Goal: Information Seeking & Learning: Check status

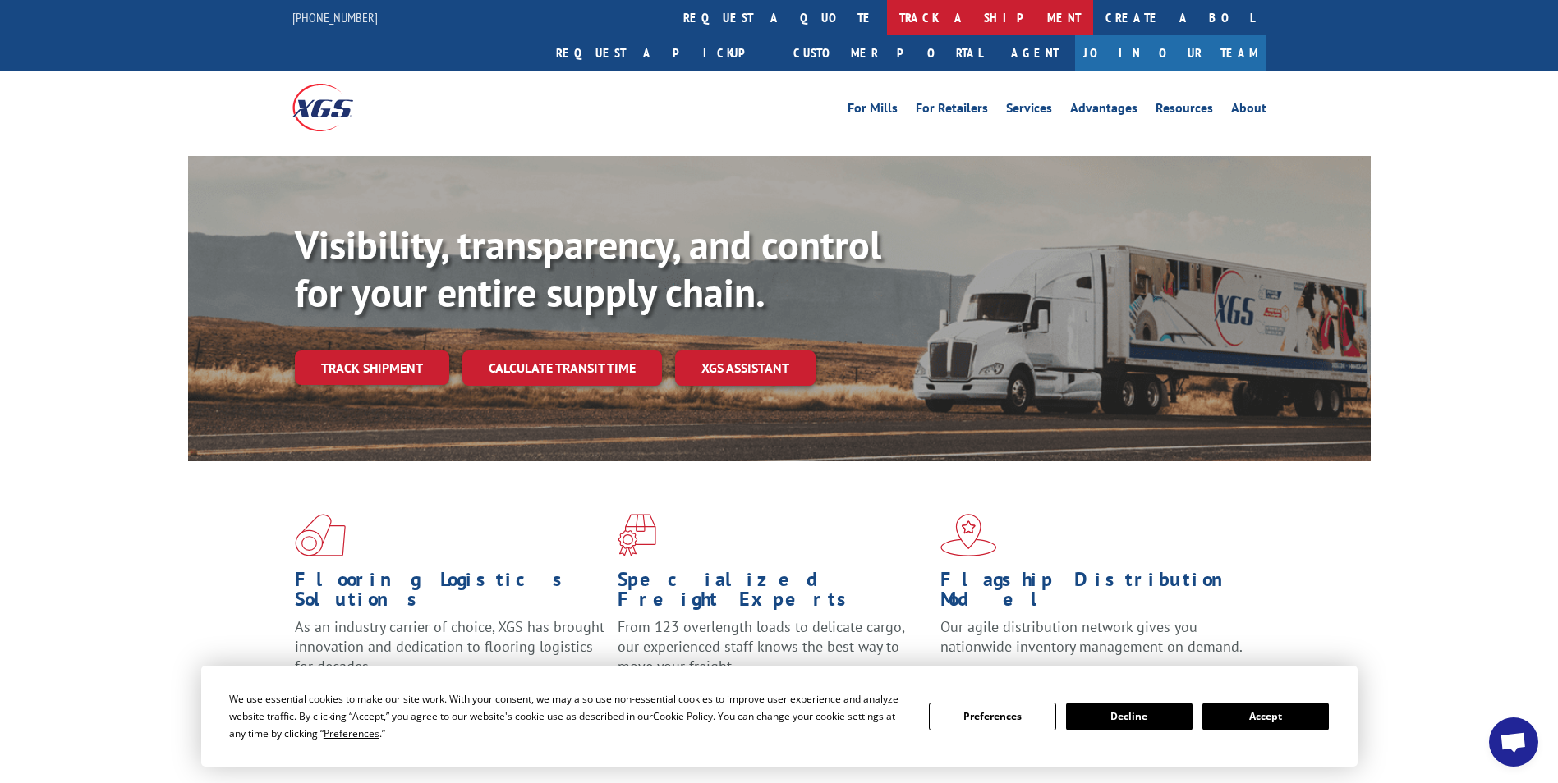
click at [887, 19] on link "track a shipment" at bounding box center [990, 17] width 206 height 35
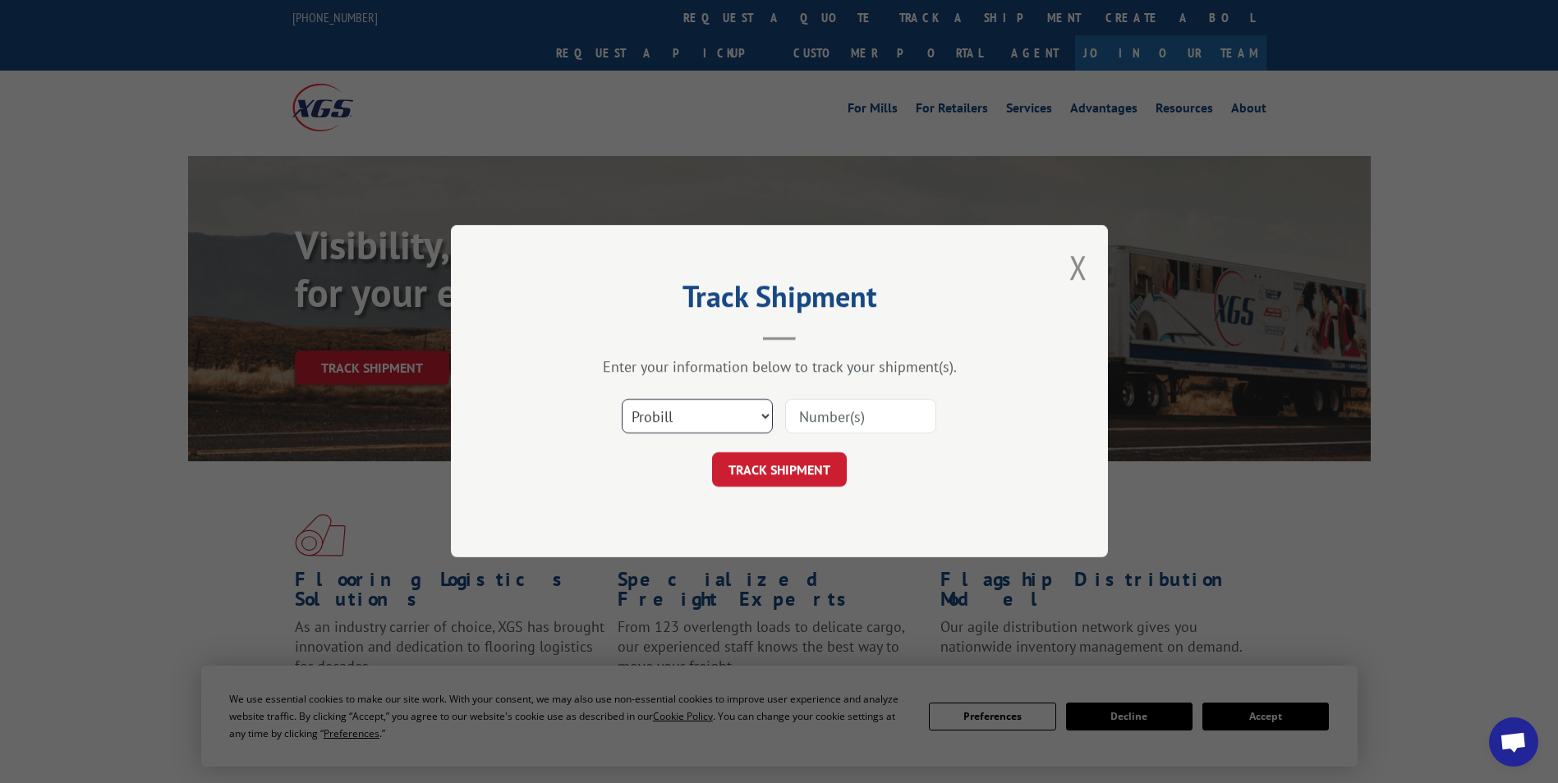
click at [689, 416] on select "Select category... Probill BOL PO" at bounding box center [697, 417] width 151 height 34
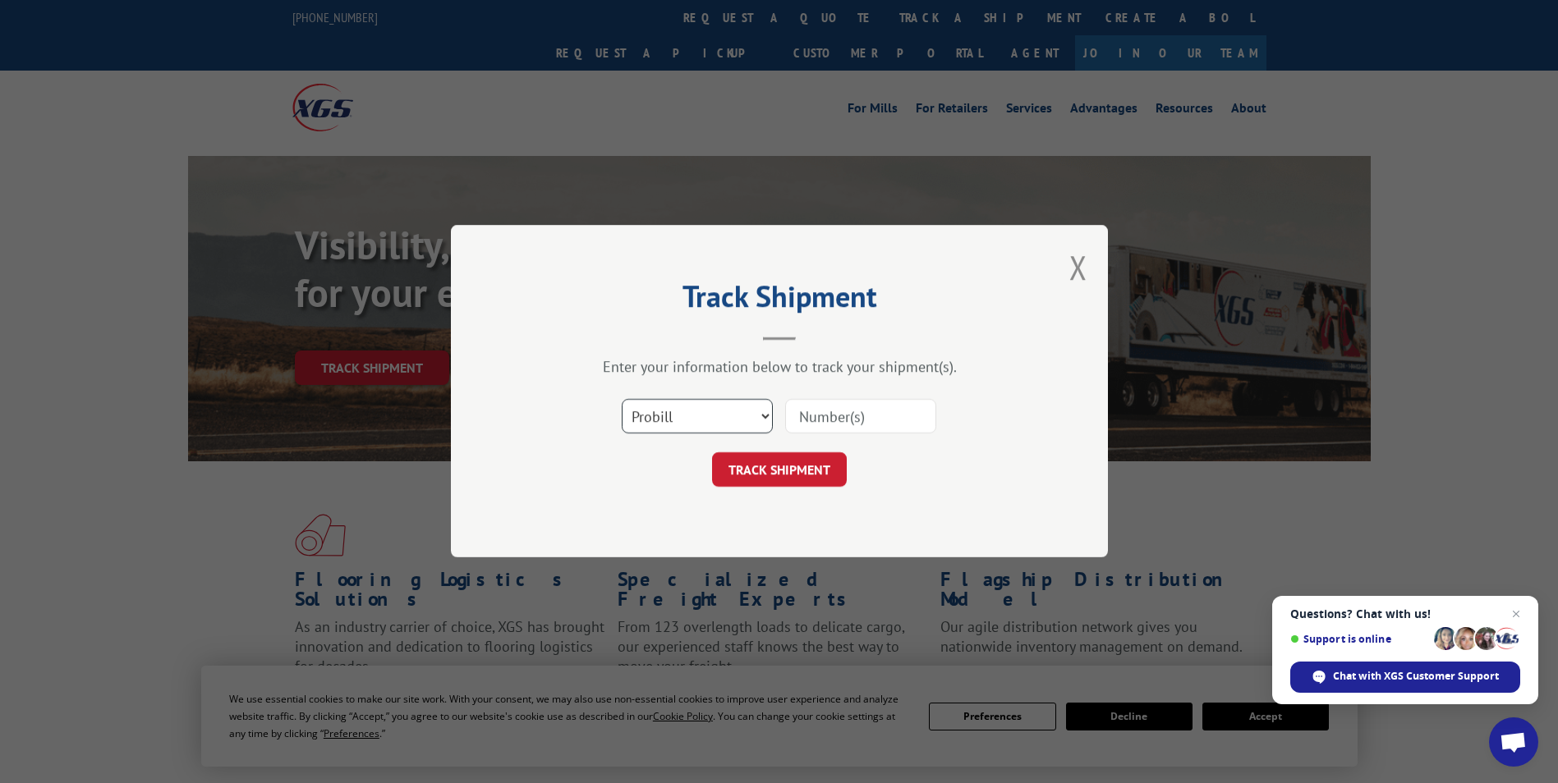
select select "bol"
click at [622, 400] on select "Select category... Probill BOL PO" at bounding box center [697, 417] width 151 height 34
click at [784, 448] on form "Select category... Probill BOL PO TRACK SHIPMENT" at bounding box center [779, 439] width 493 height 98
click at [807, 430] on input at bounding box center [860, 417] width 151 height 34
paste input "6174816"
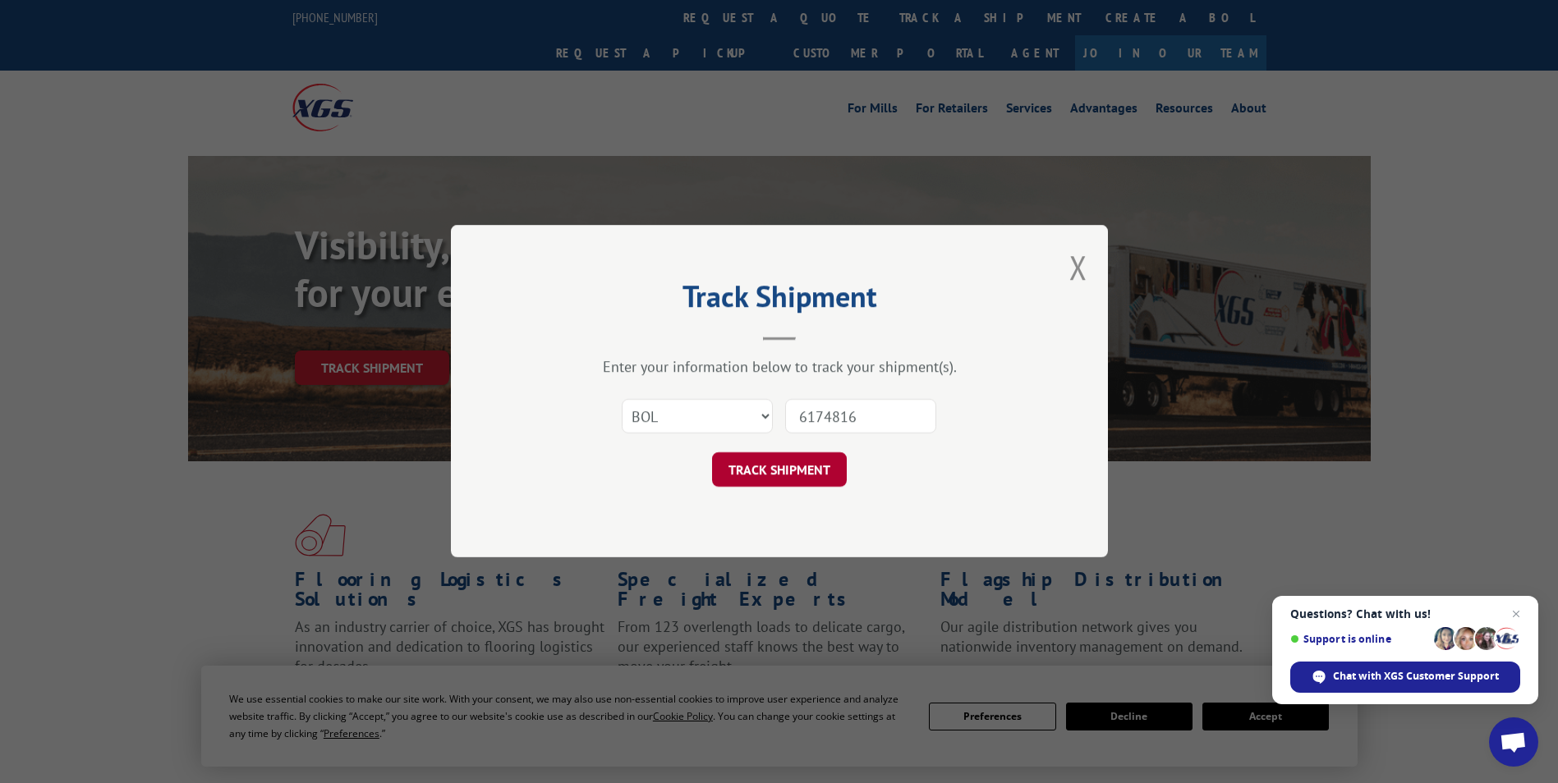
type input "6174816"
click at [812, 467] on button "TRACK SHIPMENT" at bounding box center [779, 470] width 135 height 34
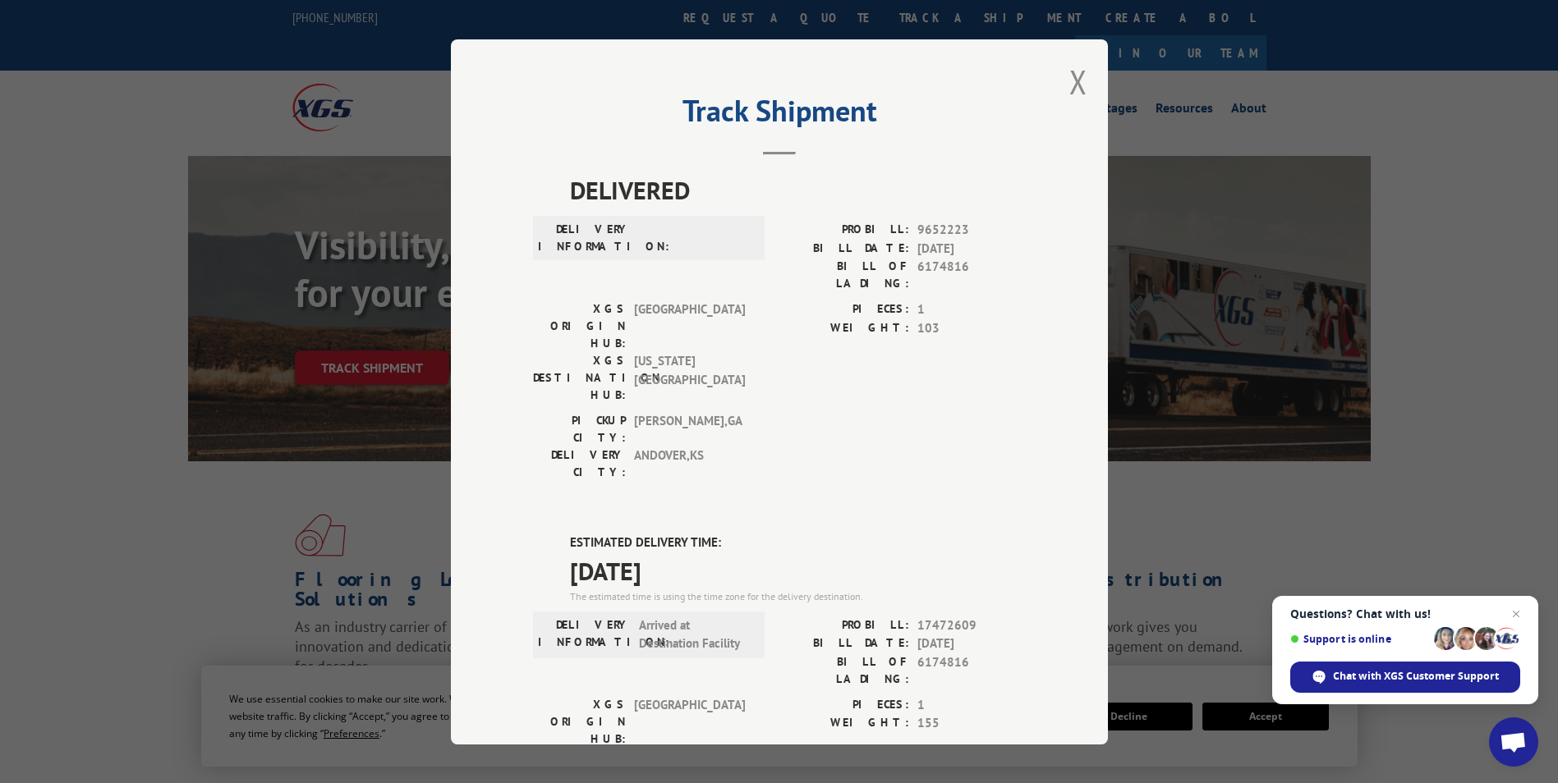
drag, startPoint x: 558, startPoint y: 437, endPoint x: 714, endPoint y: 465, distance: 159.3
drag, startPoint x: 714, startPoint y: 465, endPoint x: 644, endPoint y: 480, distance: 72.3
copy div "ESTIMATED DELIVERY TIME: [DATE]"
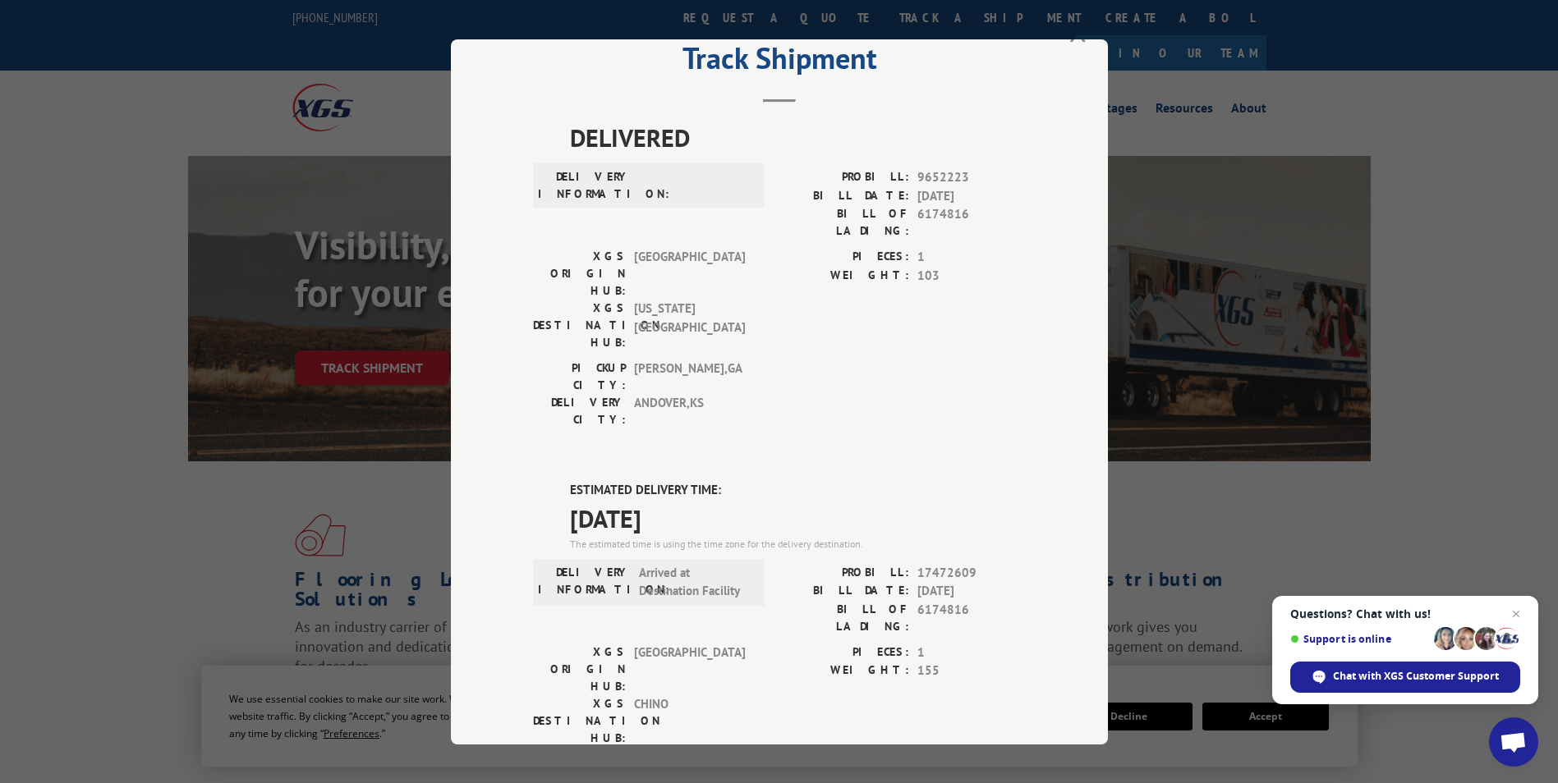
scroll to position [82, 0]
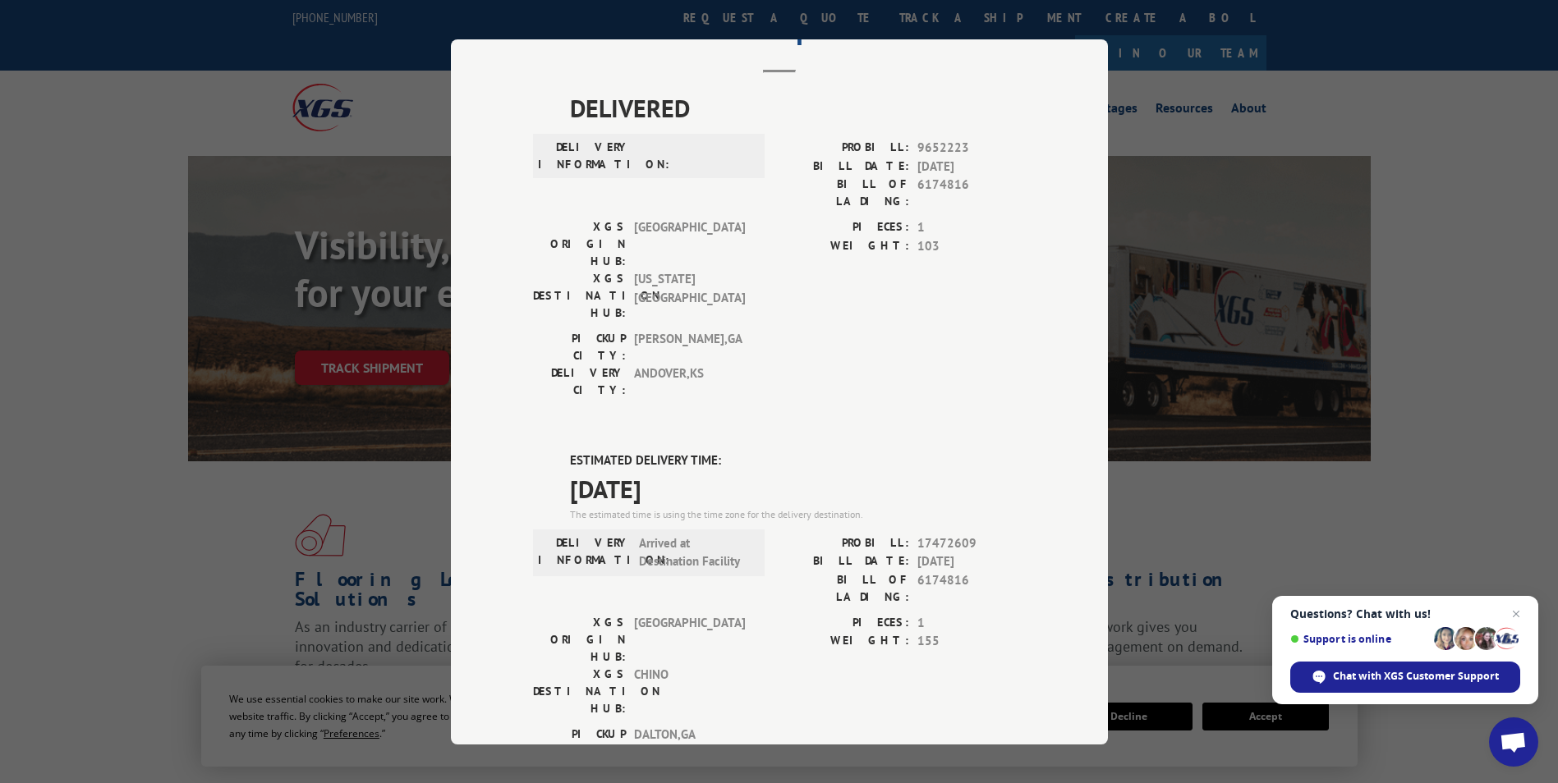
click at [783, 76] on div "Track Shipment DELIVERED DELIVERY INFORMATION: PROBILL: 9652223 BILL DATE: [DAT…" at bounding box center [779, 391] width 657 height 705
click at [421, 52] on div "Track Shipment DELIVERED DELIVERY INFORMATION: PROBILL: 9652223 BILL DATE: [DAT…" at bounding box center [779, 391] width 1558 height 783
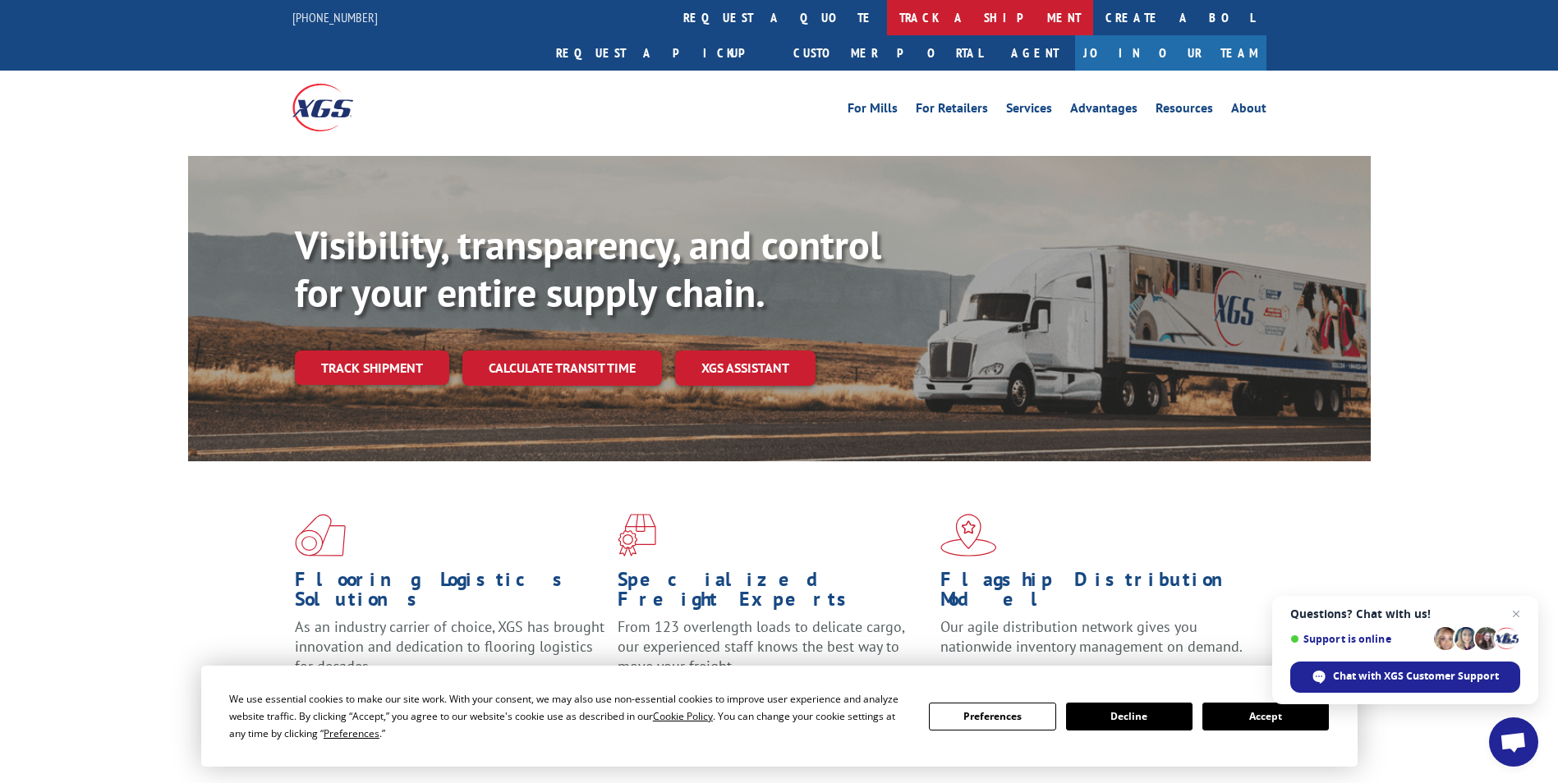
click at [887, 11] on link "track a shipment" at bounding box center [990, 17] width 206 height 35
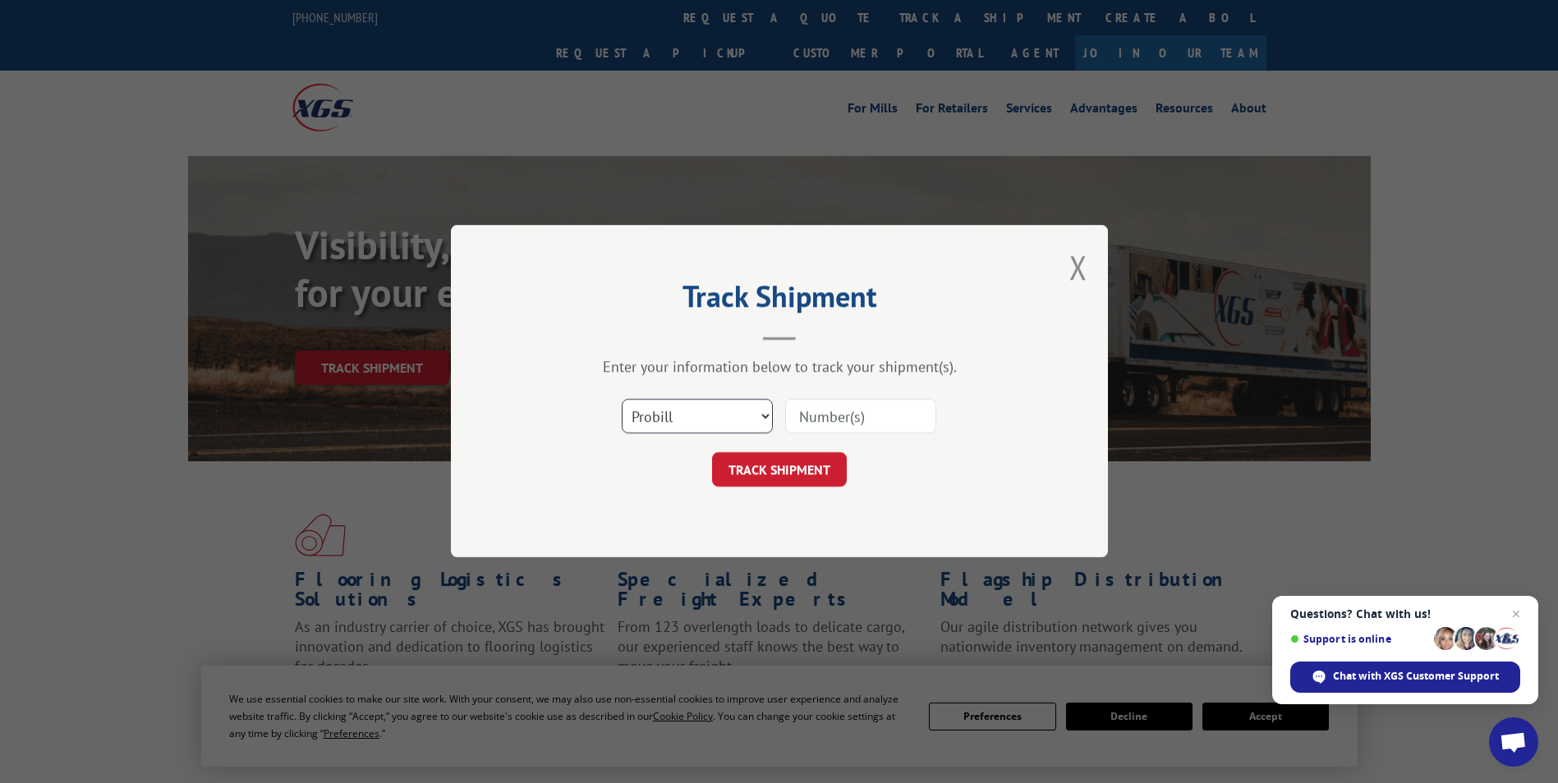
click at [720, 423] on select "Select category... Probill BOL PO" at bounding box center [697, 417] width 151 height 34
select select "po"
click at [622, 400] on select "Select category... Probill BOL PO" at bounding box center [697, 417] width 151 height 34
click at [836, 419] on input at bounding box center [860, 417] width 151 height 34
paste input "84546289"
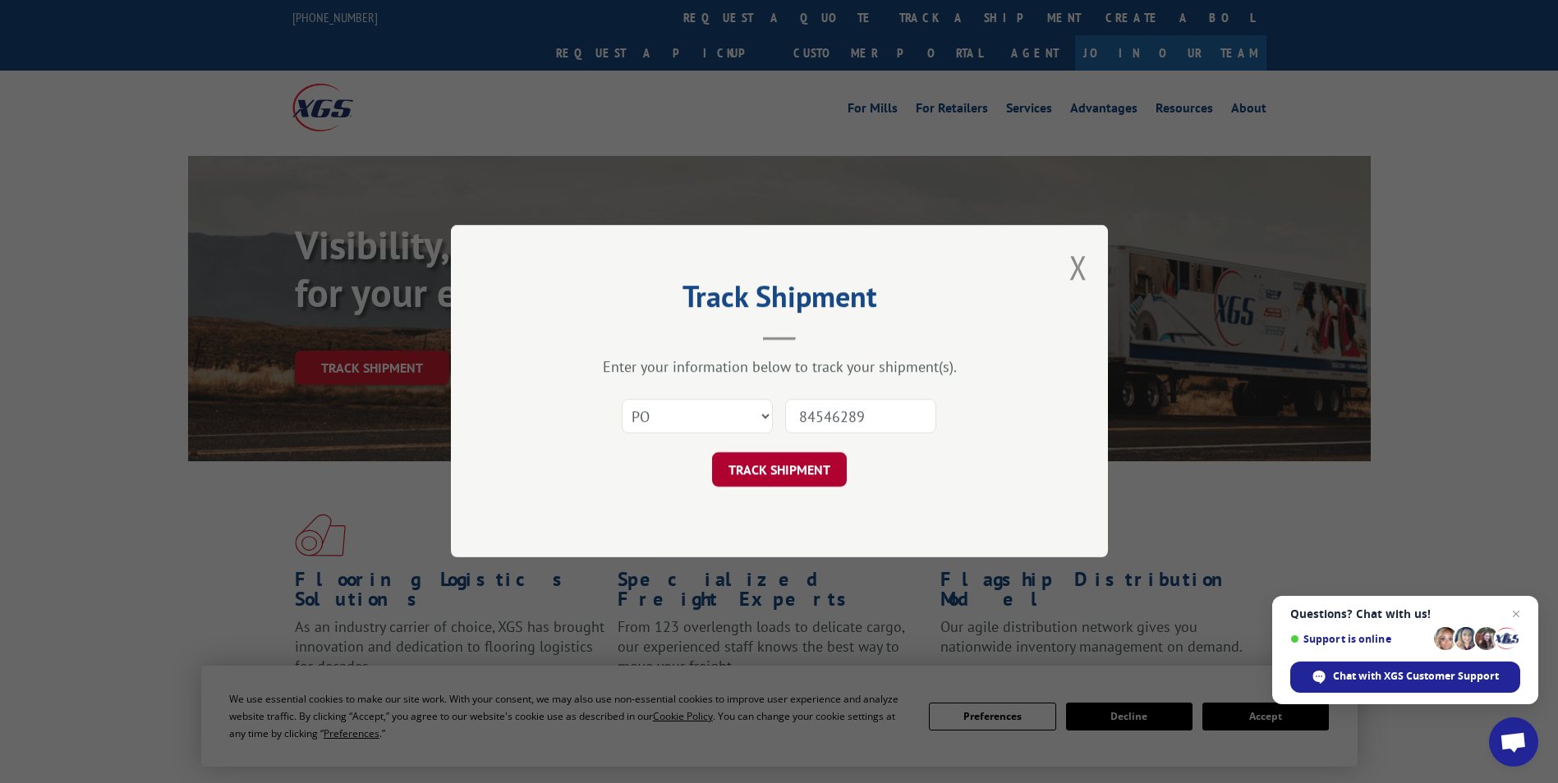
type input "84546289"
click at [802, 468] on button "TRACK SHIPMENT" at bounding box center [779, 470] width 135 height 34
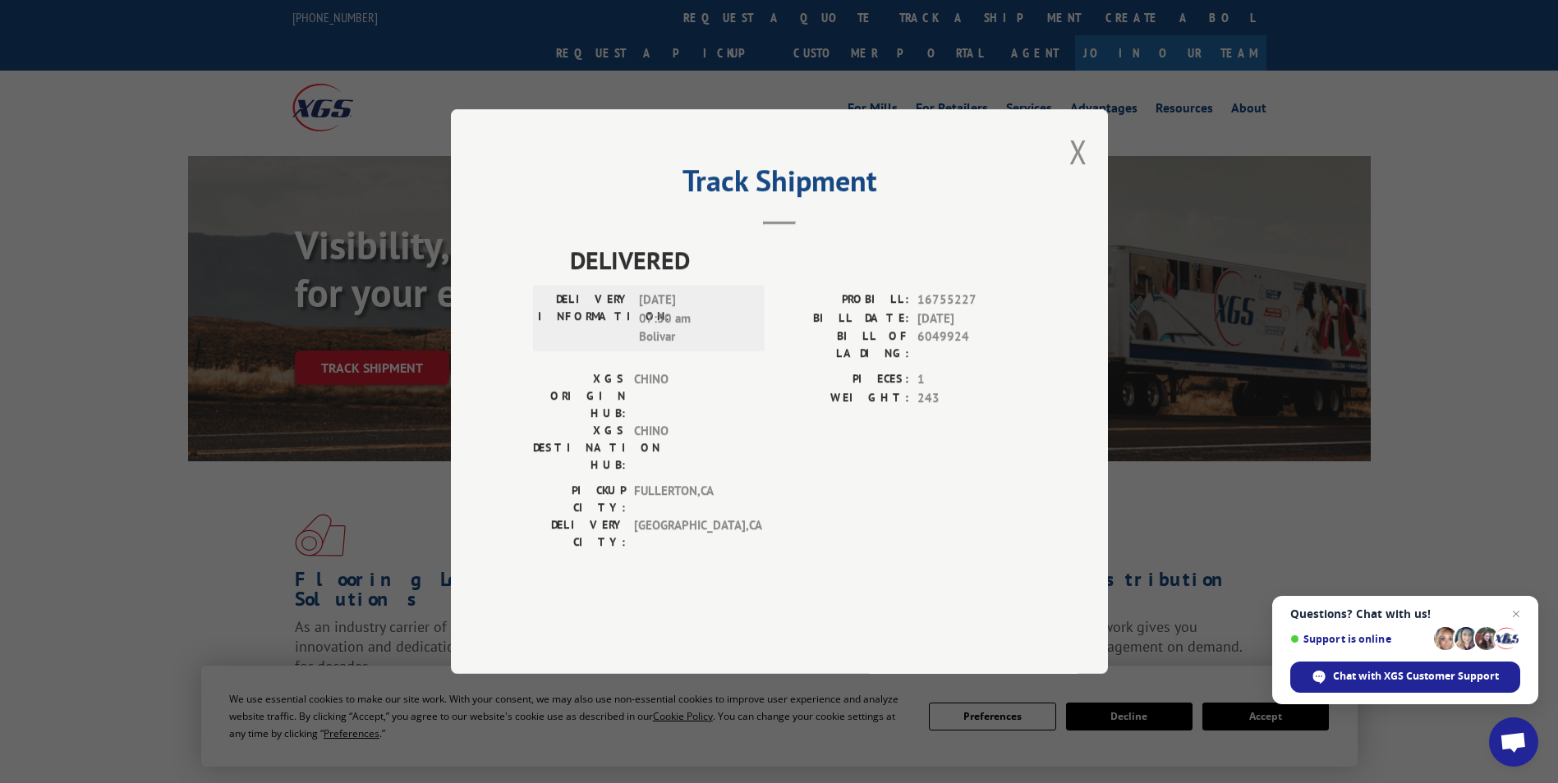
click at [708, 125] on div "Track Shipment DELIVERED DELIVERY INFORMATION: 09/11/2025 07:30 am Bolivar PROB…" at bounding box center [779, 391] width 1558 height 783
click at [1073, 173] on button "Close modal" at bounding box center [1078, 152] width 18 height 44
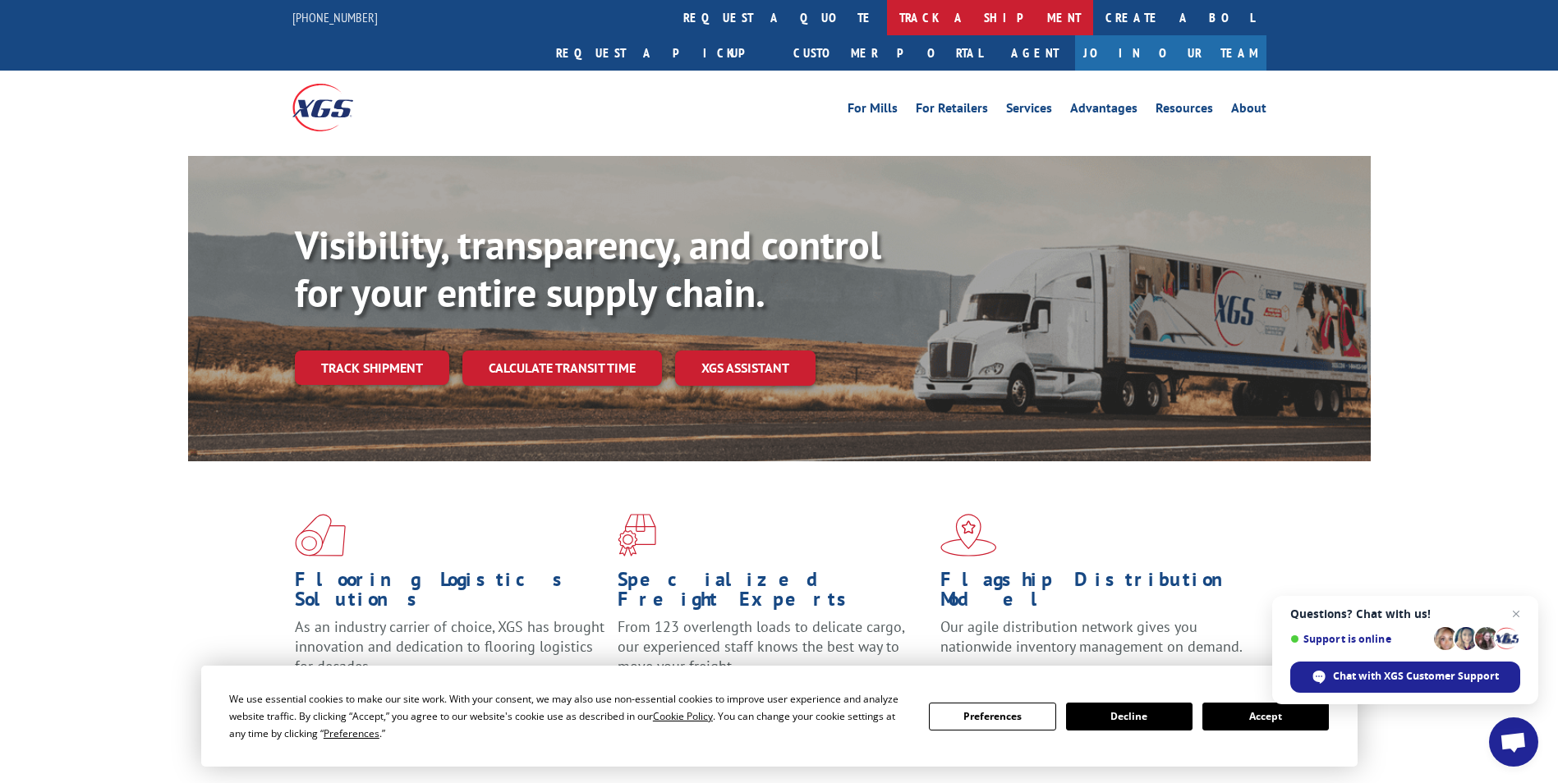
click at [887, 8] on link "track a shipment" at bounding box center [990, 17] width 206 height 35
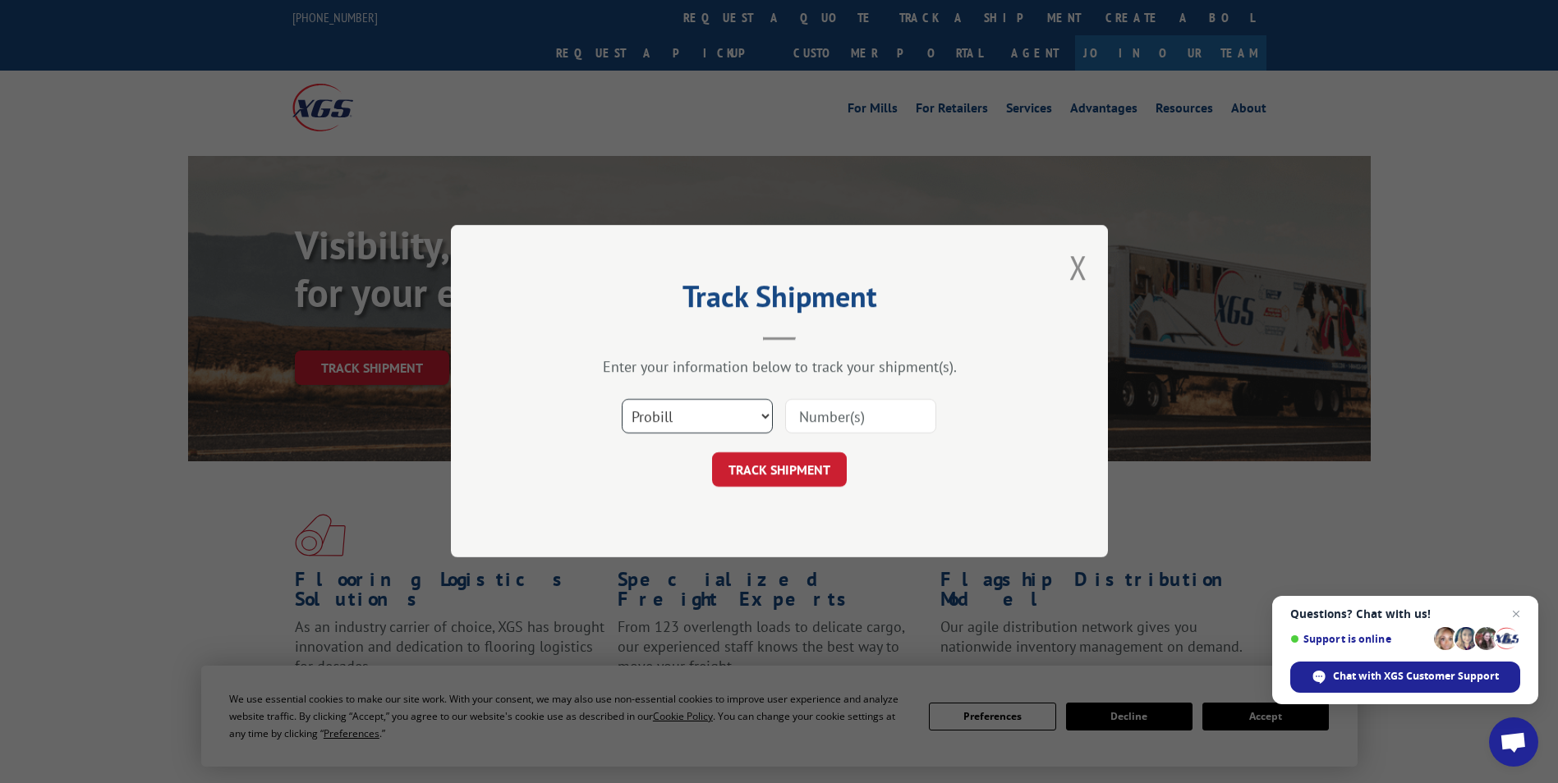
click at [706, 410] on select "Select category... Probill BOL PO" at bounding box center [697, 417] width 151 height 34
select select "po"
click at [622, 400] on select "Select category... Probill BOL PO" at bounding box center [697, 417] width 151 height 34
click at [838, 441] on div "Select category... Probill BOL PO" at bounding box center [779, 417] width 493 height 54
click at [847, 424] on input at bounding box center [860, 417] width 151 height 34
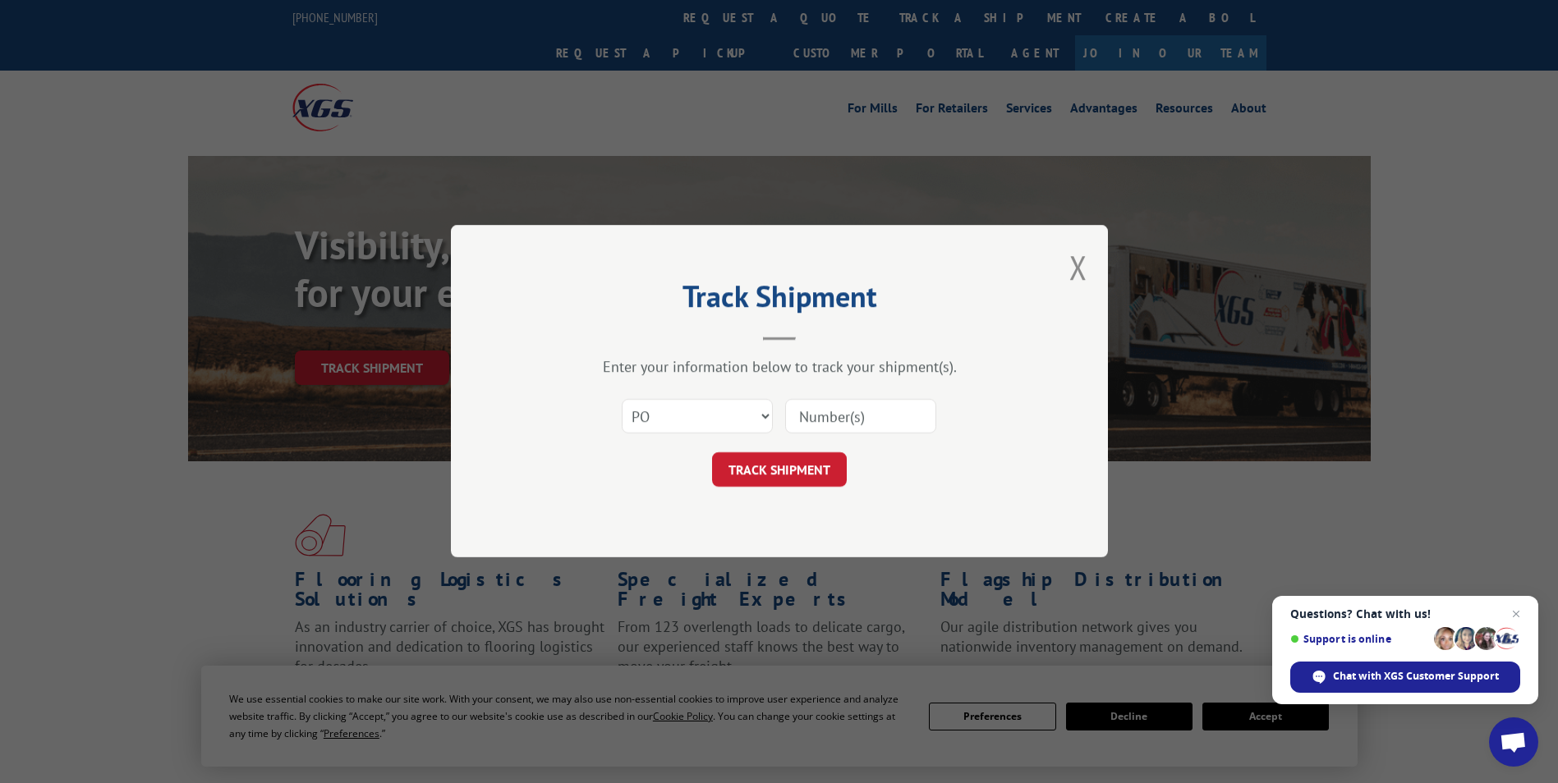
paste input "84546290"
type input "84546290"
click at [820, 471] on button "TRACK SHIPMENT" at bounding box center [779, 470] width 135 height 34
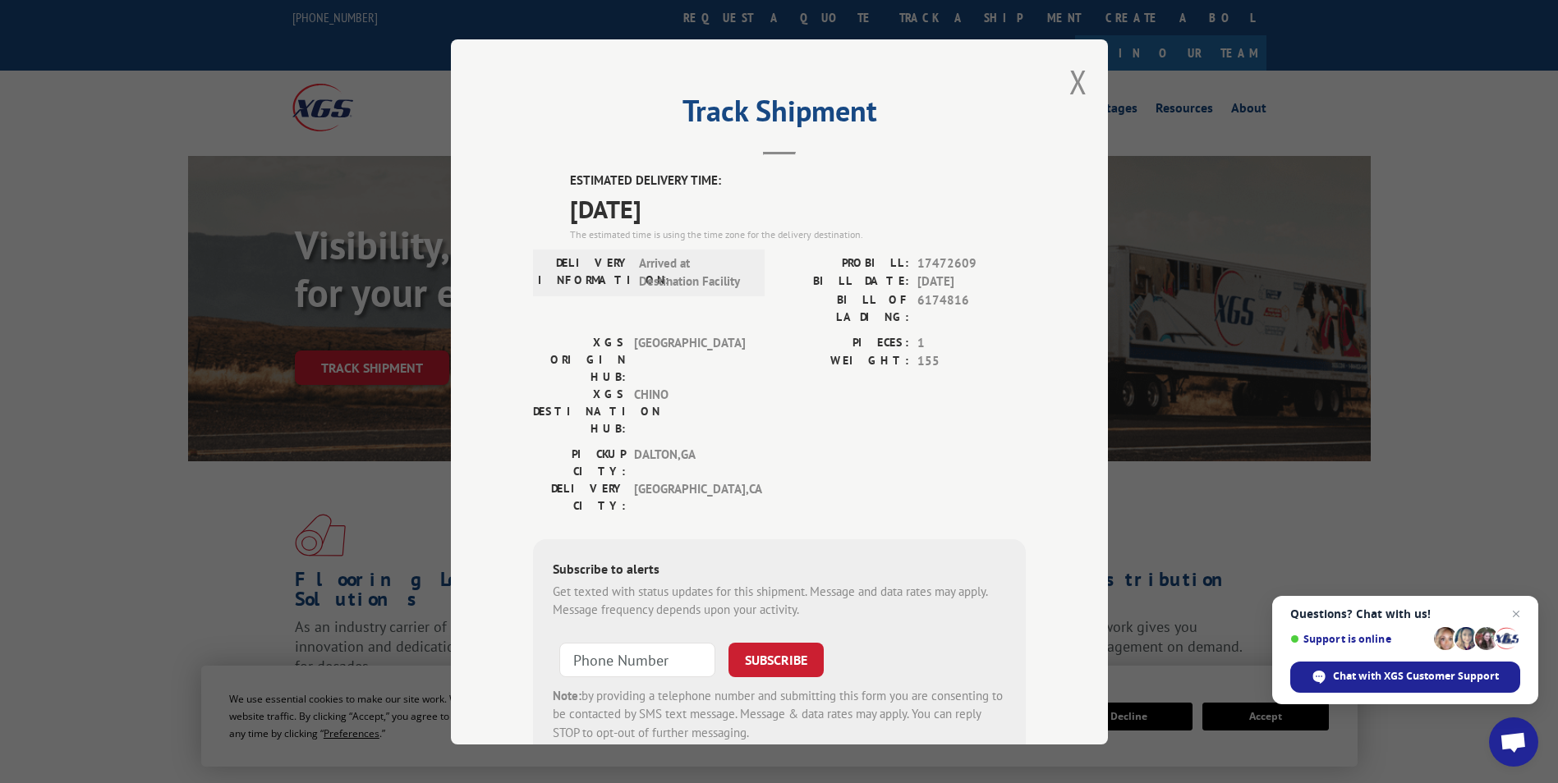
drag, startPoint x: 553, startPoint y: 182, endPoint x: 705, endPoint y: 210, distance: 155.3
click at [705, 210] on div "ESTIMATED DELIVERY TIME: [DATE] The estimated time is using the time zone for t…" at bounding box center [779, 467] width 493 height 590
drag, startPoint x: 705, startPoint y: 210, endPoint x: 687, endPoint y: 213, distance: 19.0
copy div "ESTIMATED DELIVERY TIME: [DATE]"
